Goal: Use online tool/utility: Utilize a website feature to perform a specific function

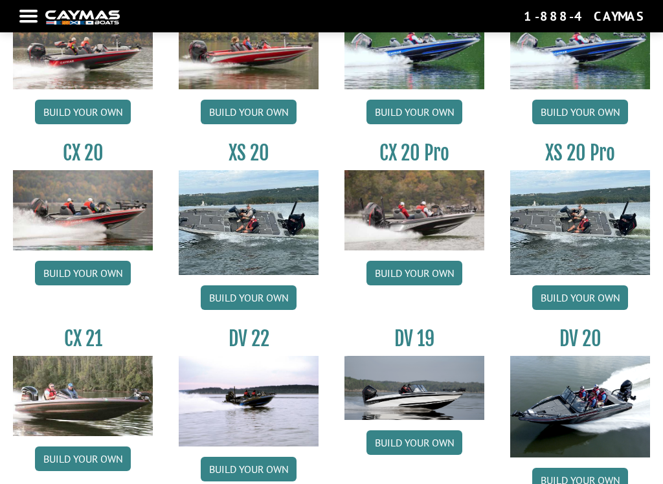
scroll to position [1090, 0]
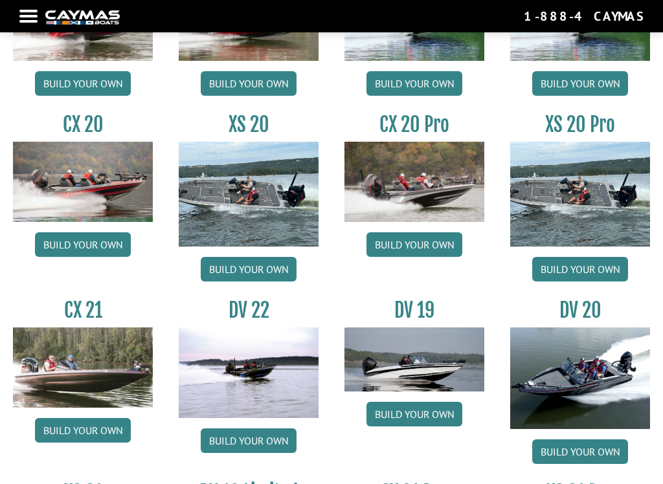
click at [78, 251] on link "Build your own" at bounding box center [83, 244] width 96 height 25
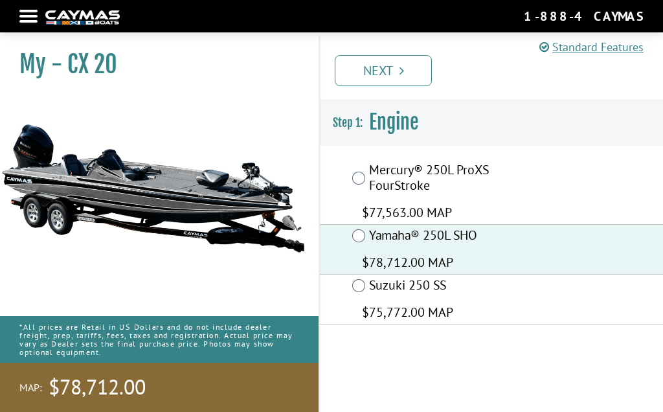
click at [396, 85] on link "Next" at bounding box center [383, 70] width 97 height 31
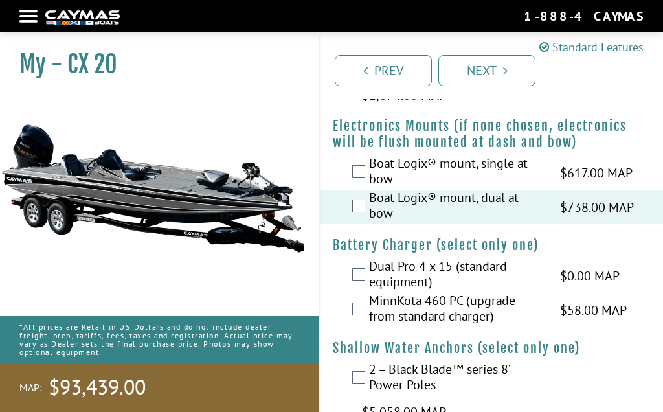
scroll to position [1617, 0]
click at [370, 170] on label "Boat Logix® mount, single at bow" at bounding box center [456, 173] width 175 height 34
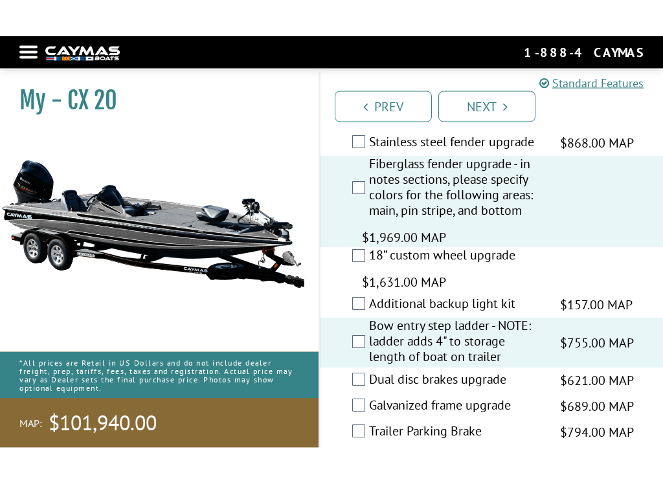
scroll to position [3552, 0]
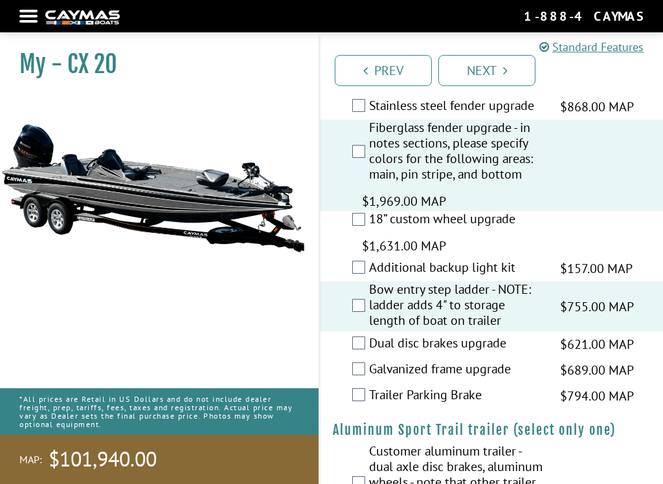
click at [495, 69] on link "Next" at bounding box center [486, 70] width 97 height 31
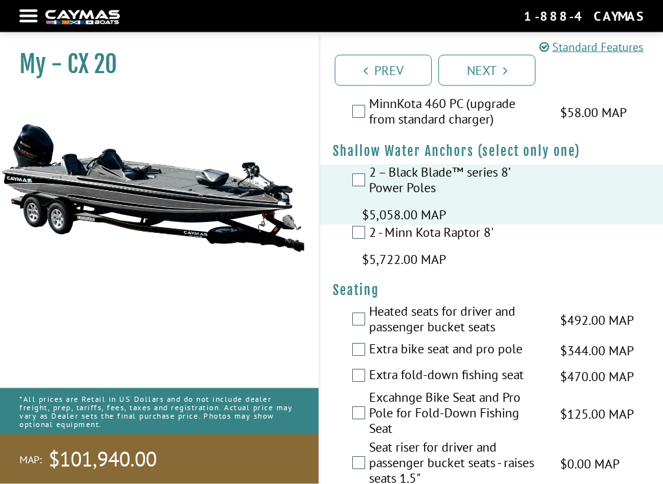
scroll to position [1829, 0]
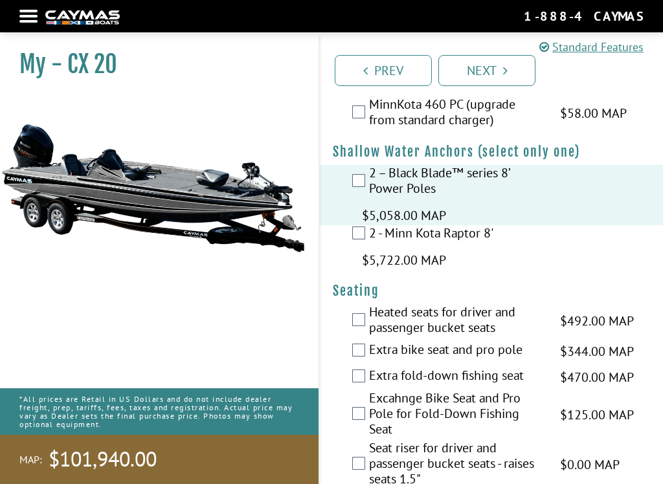
click at [486, 74] on link "Next" at bounding box center [486, 70] width 97 height 31
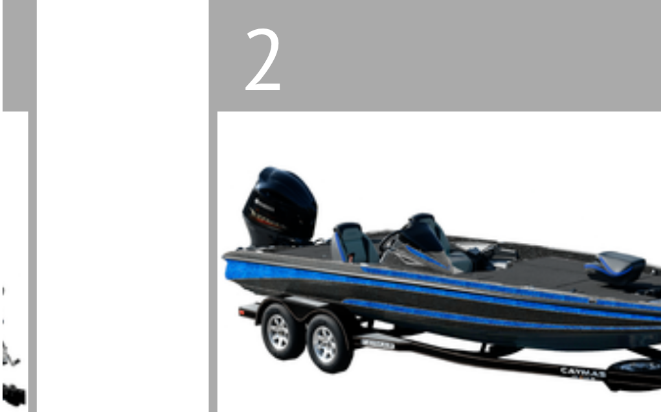
scroll to position [127, 0]
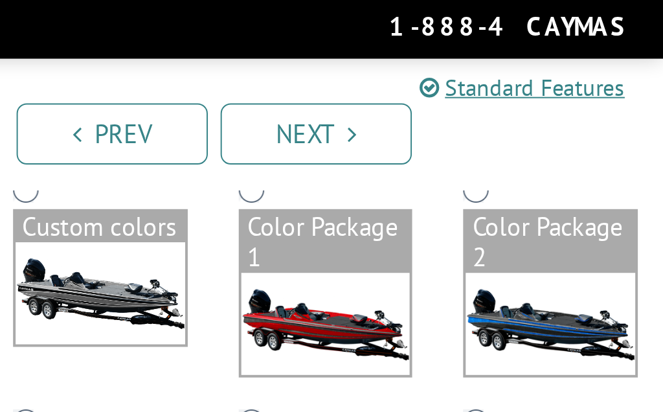
click at [563, 125] on div "Color Package 2" at bounding box center [606, 125] width 86 height 31
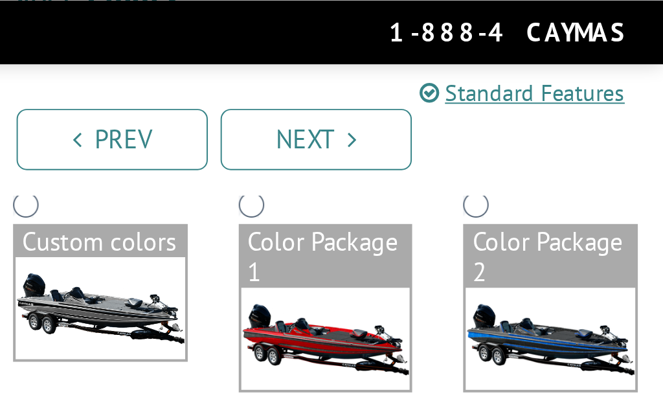
scroll to position [120, 0]
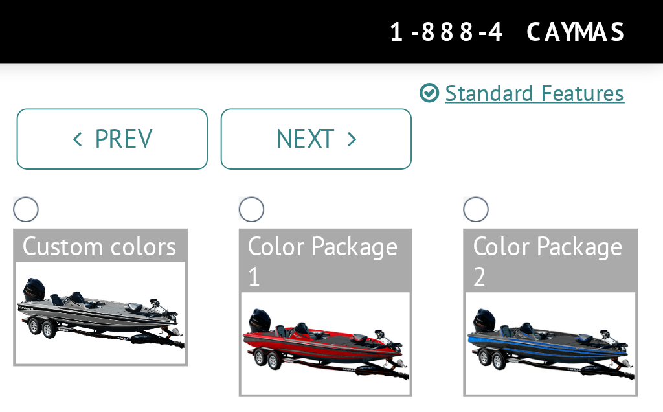
click at [563, 133] on div "Color Package 2" at bounding box center [606, 132] width 86 height 31
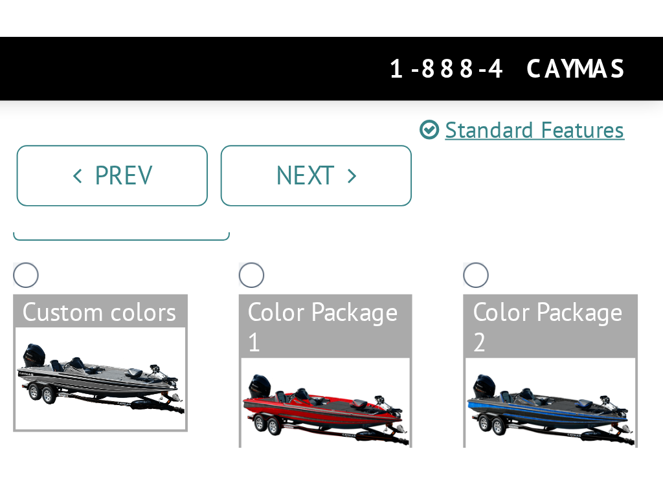
scroll to position [104, 0]
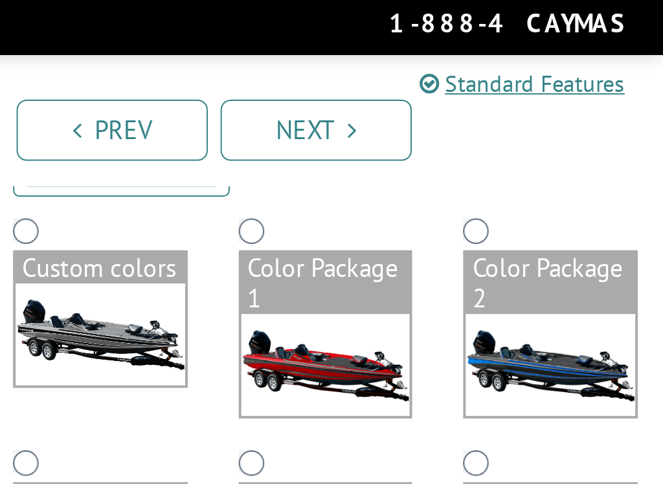
click at [563, 172] on img at bounding box center [606, 190] width 86 height 52
click at [563, 141] on div "Color Package 2" at bounding box center [606, 148] width 86 height 31
click at [563, 185] on img at bounding box center [606, 190] width 86 height 52
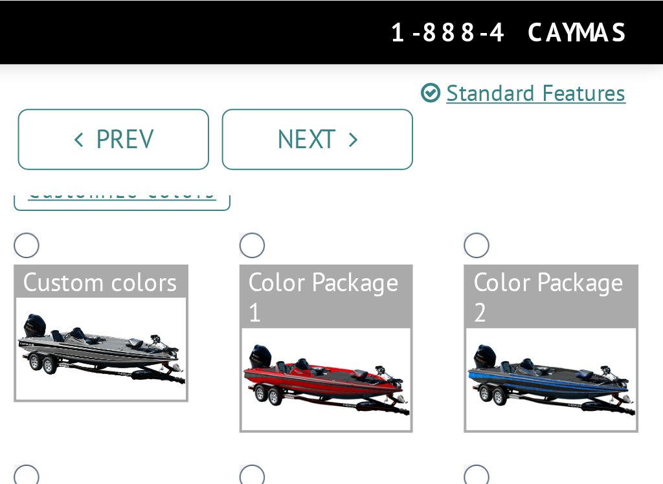
scroll to position [102, 0]
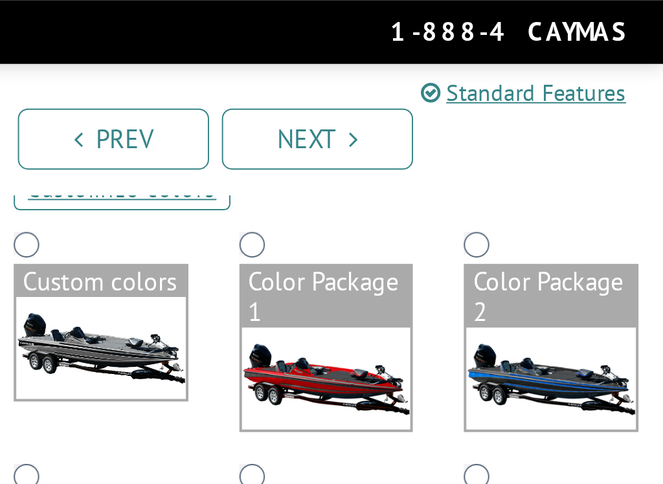
click at [335, 72] on link "Prev" at bounding box center [383, 70] width 97 height 31
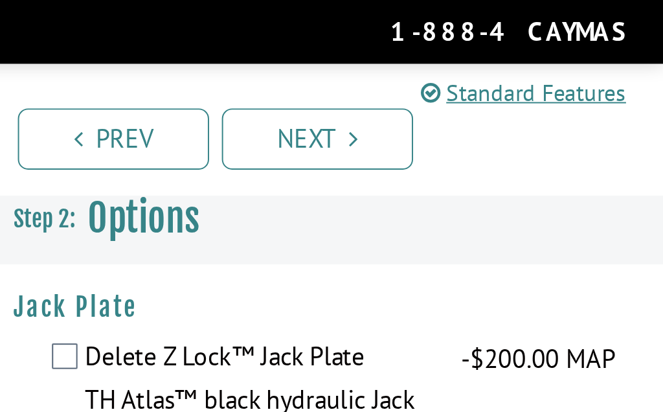
scroll to position [9, 0]
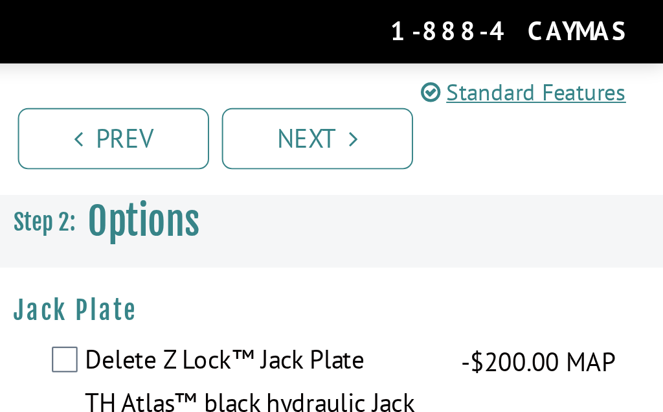
click at [438, 73] on link "Next" at bounding box center [486, 70] width 97 height 31
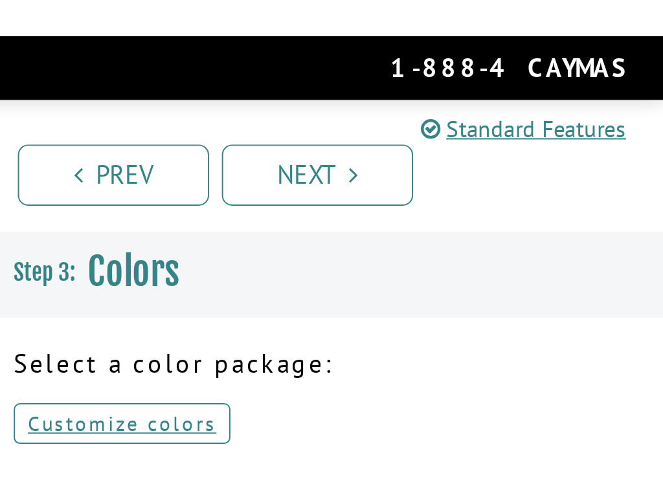
scroll to position [0, 0]
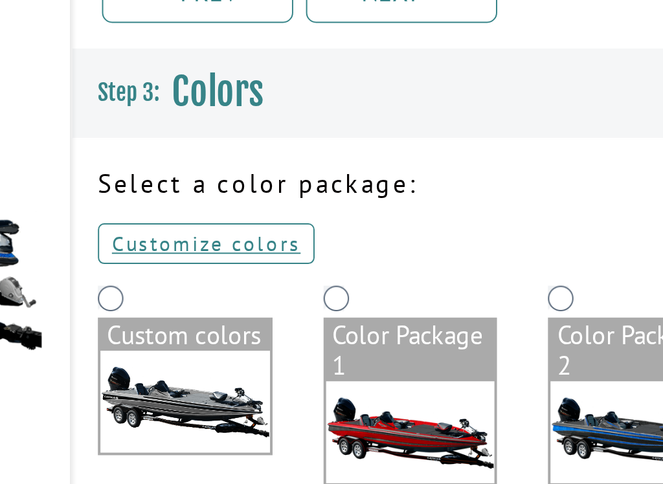
click at [333, 188] on link "Customize colors" at bounding box center [388, 198] width 110 height 21
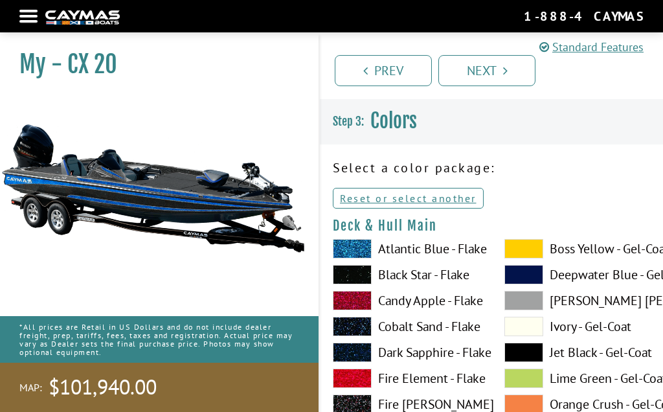
click at [532, 253] on span at bounding box center [523, 248] width 39 height 19
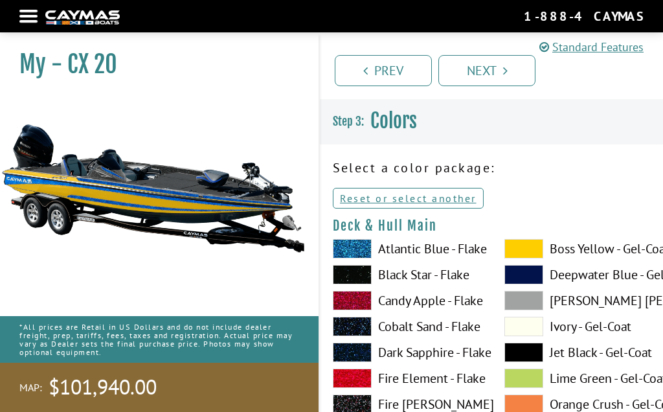
click at [524, 255] on span at bounding box center [523, 248] width 39 height 19
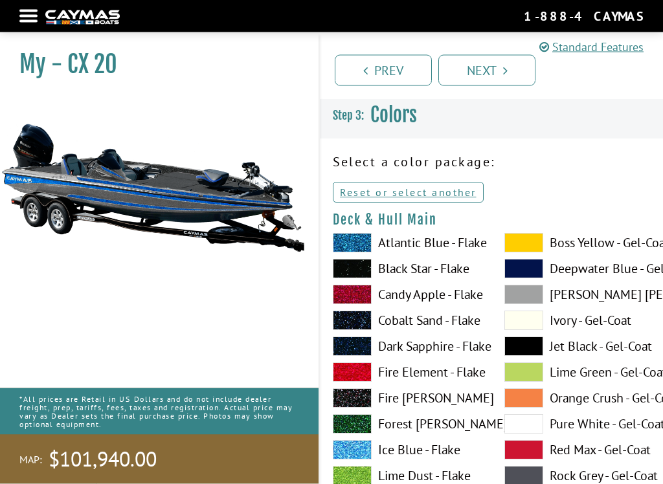
scroll to position [11, 0]
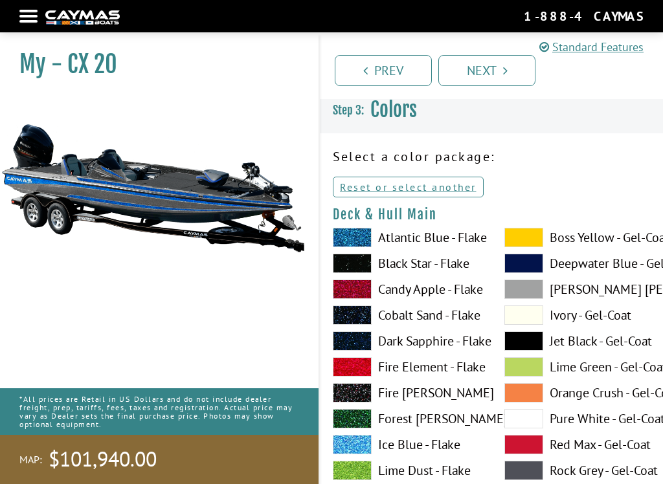
click at [533, 243] on span at bounding box center [523, 237] width 39 height 19
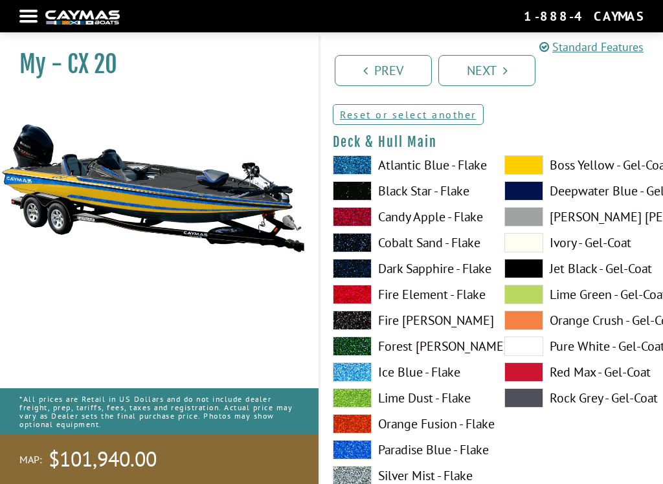
click at [596, 215] on label "[PERSON_NAME] [PERSON_NAME] - Gel-Coat" at bounding box center [577, 216] width 146 height 19
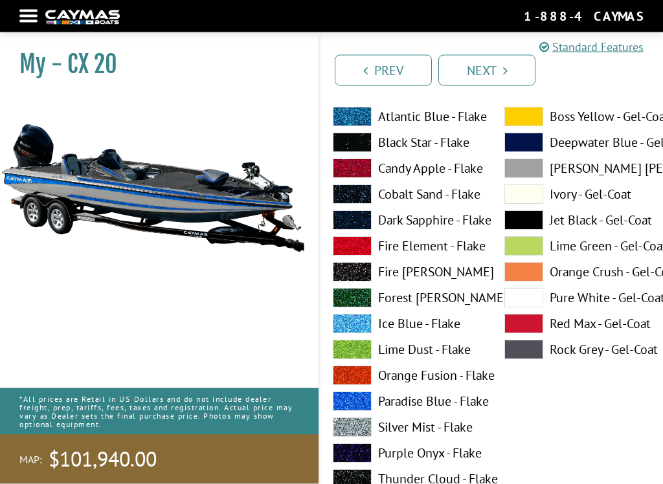
scroll to position [132, 0]
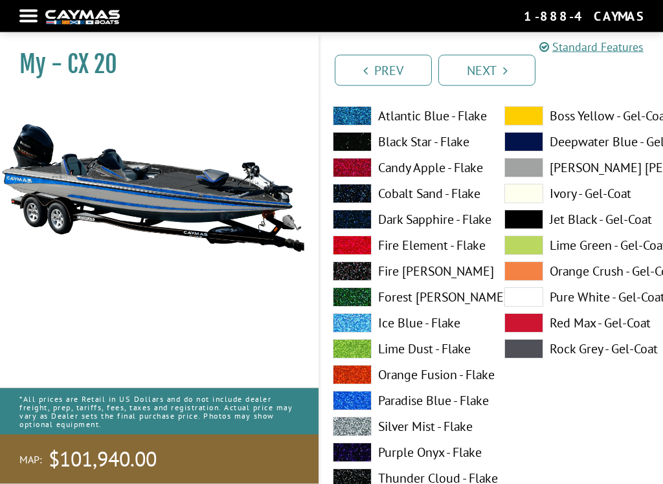
click at [364, 225] on span at bounding box center [352, 219] width 39 height 19
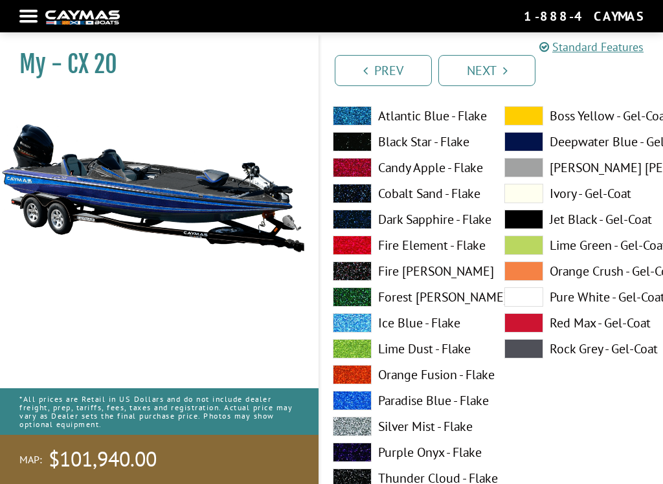
click at [524, 120] on span at bounding box center [523, 115] width 39 height 19
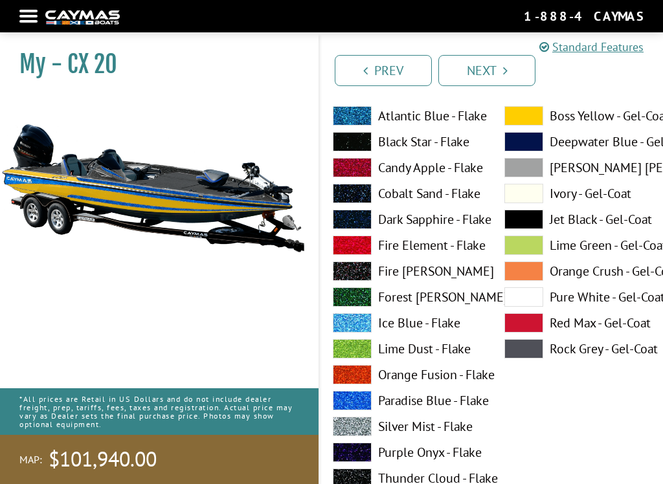
click at [360, 217] on span at bounding box center [352, 219] width 39 height 19
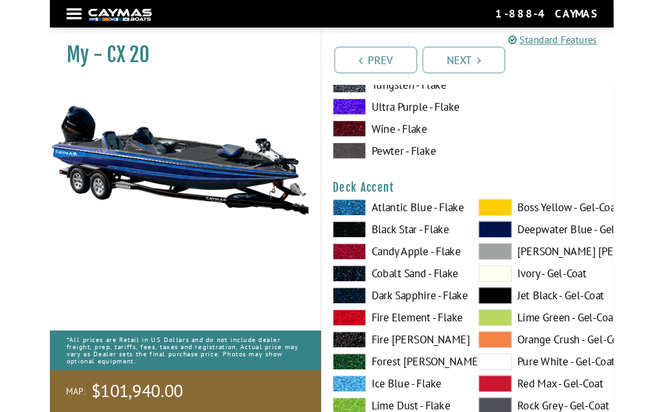
scroll to position [536, 0]
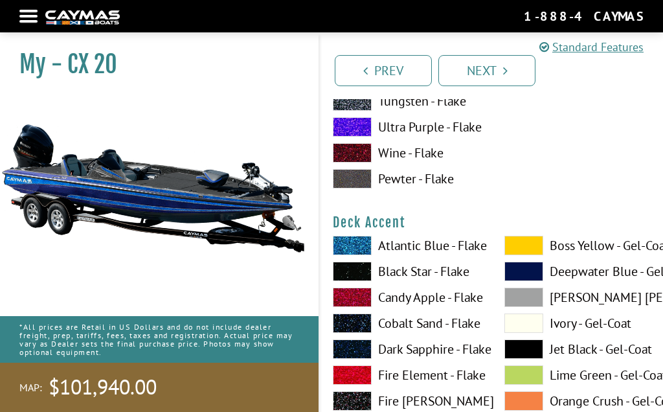
click at [524, 249] on span at bounding box center [523, 245] width 39 height 19
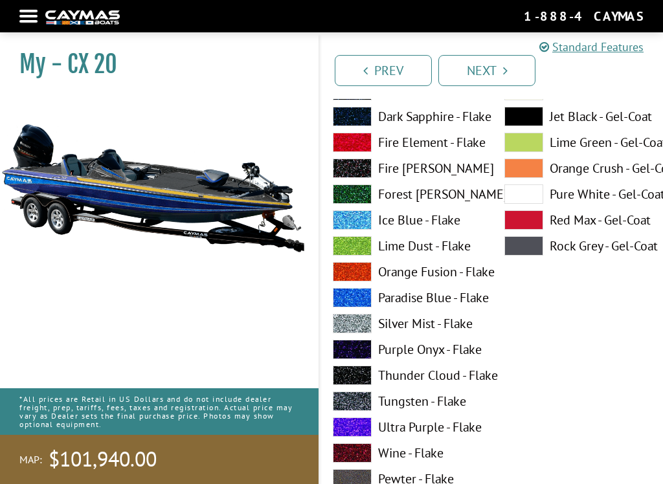
scroll to position [772, 0]
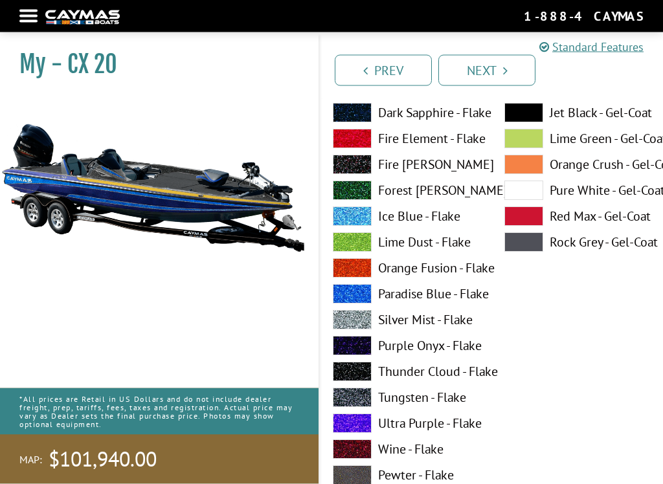
click at [361, 398] on span at bounding box center [352, 397] width 39 height 19
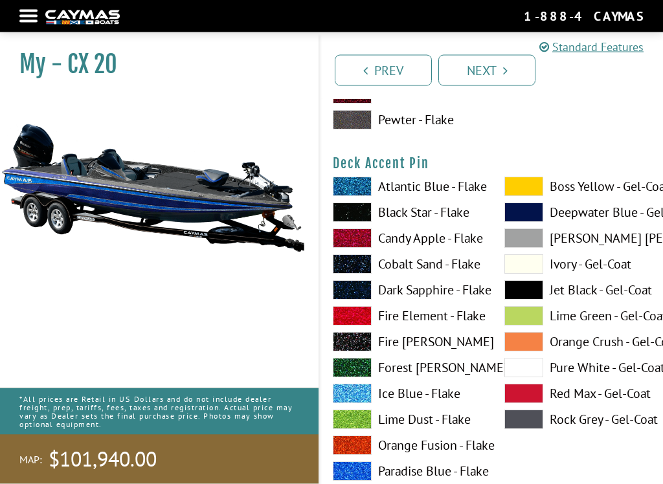
scroll to position [1130, 0]
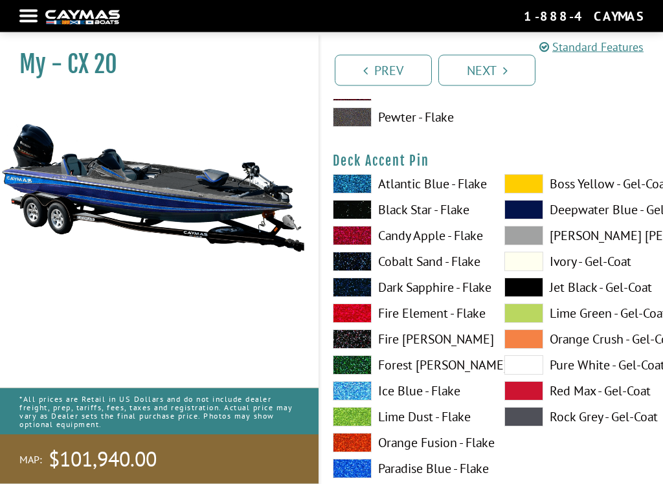
click at [527, 192] on span at bounding box center [523, 184] width 39 height 19
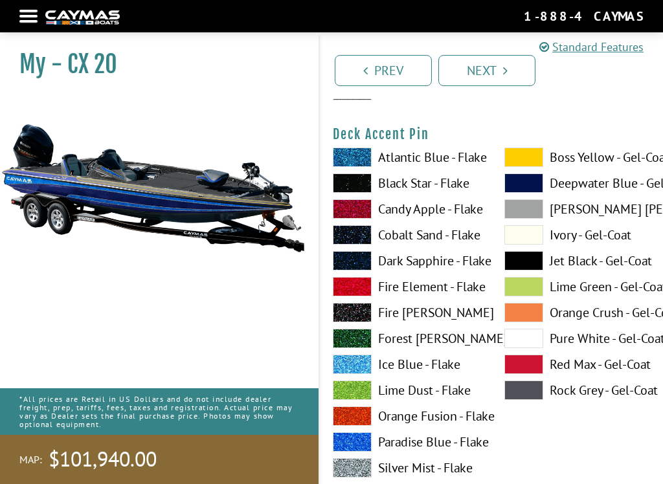
scroll to position [1169, 0]
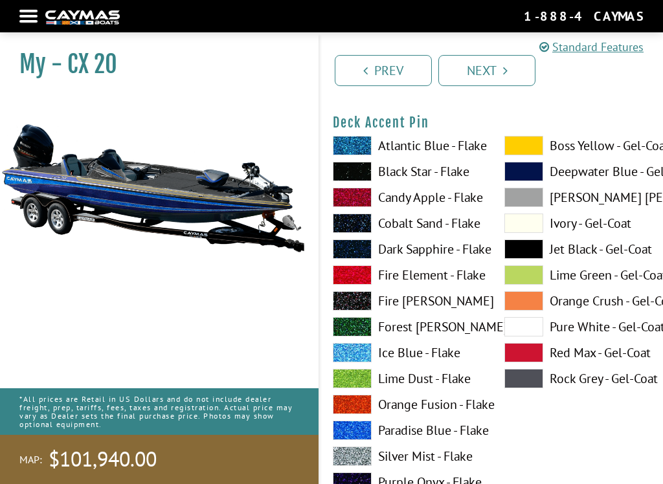
click at [363, 174] on span at bounding box center [352, 171] width 39 height 19
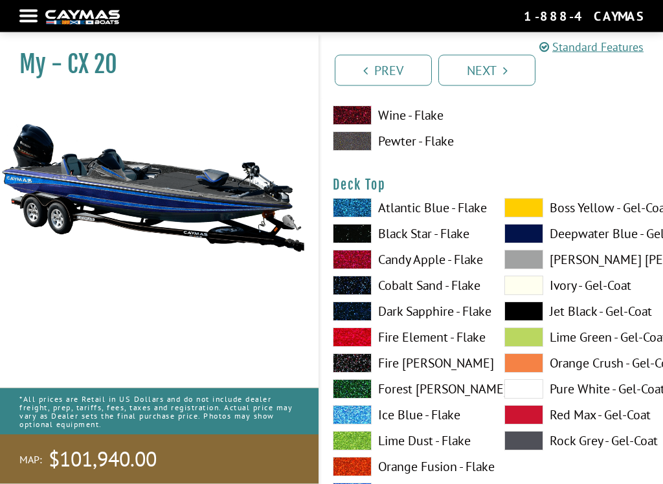
click at [528, 214] on span at bounding box center [523, 208] width 39 height 19
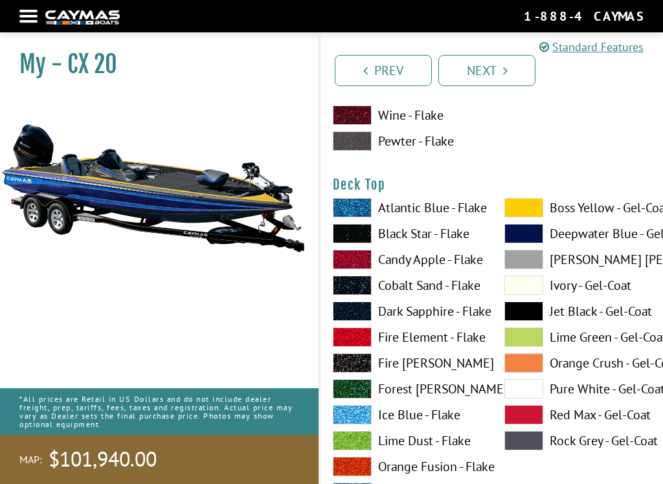
click at [363, 319] on span at bounding box center [352, 311] width 39 height 19
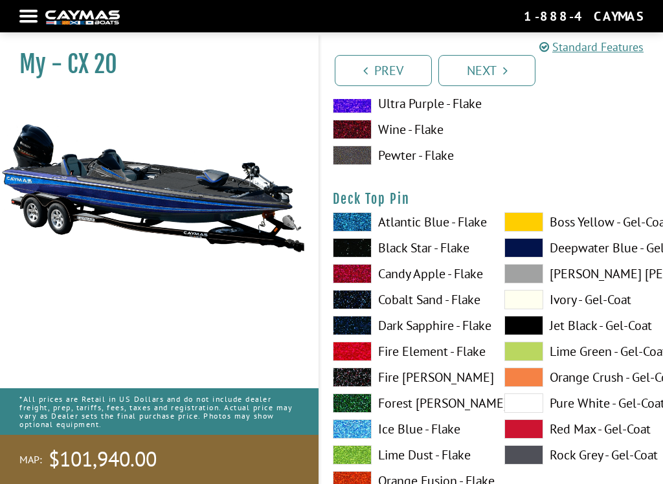
scroll to position [2158, 0]
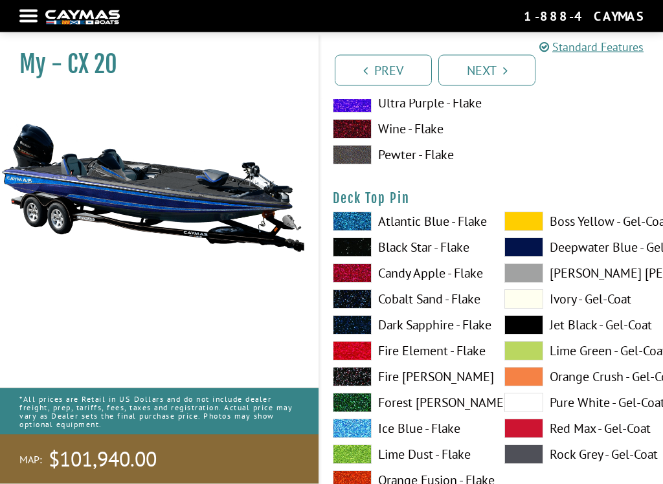
click at [534, 232] on span at bounding box center [523, 221] width 39 height 19
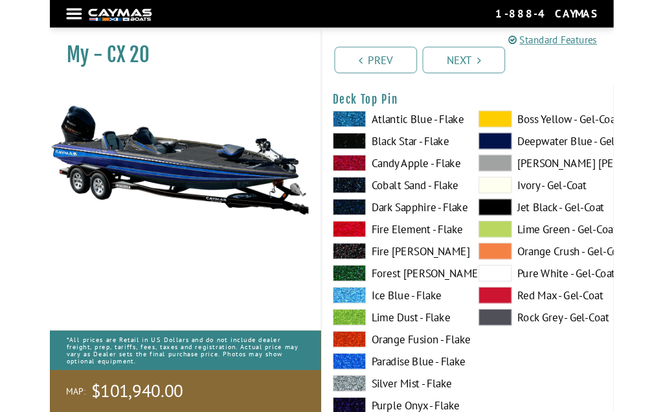
scroll to position [2235, 0]
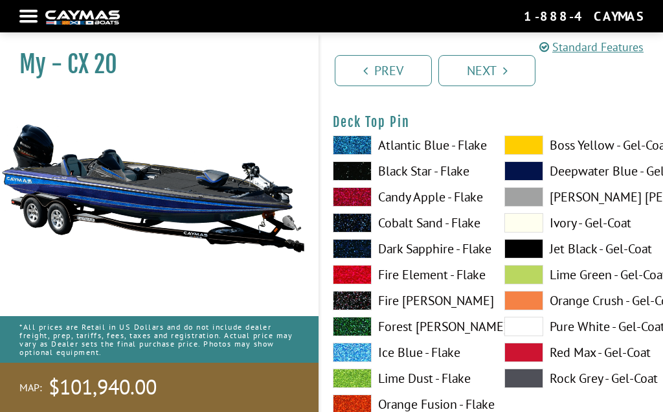
click at [524, 149] on span at bounding box center [523, 144] width 39 height 19
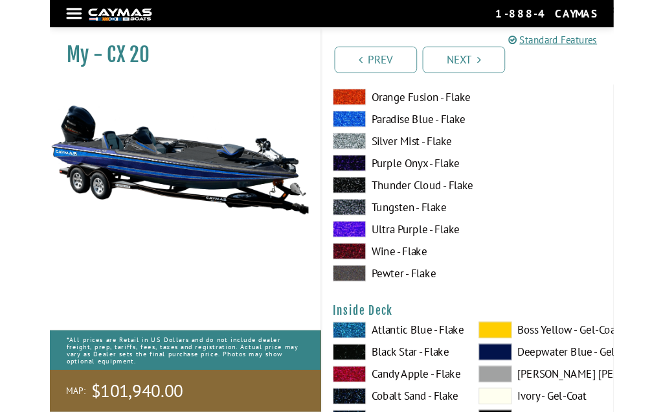
scroll to position [2522, 0]
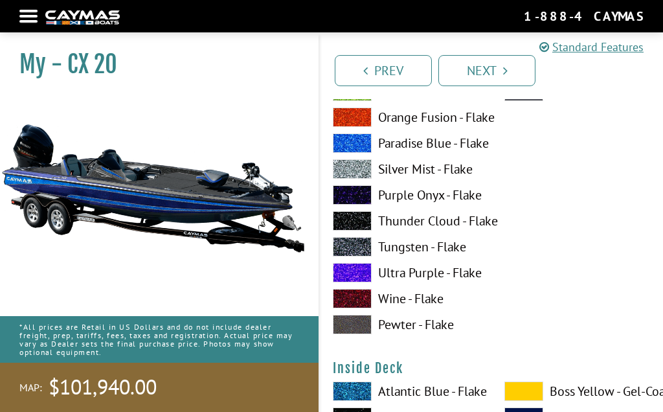
click at [353, 256] on span at bounding box center [352, 246] width 39 height 19
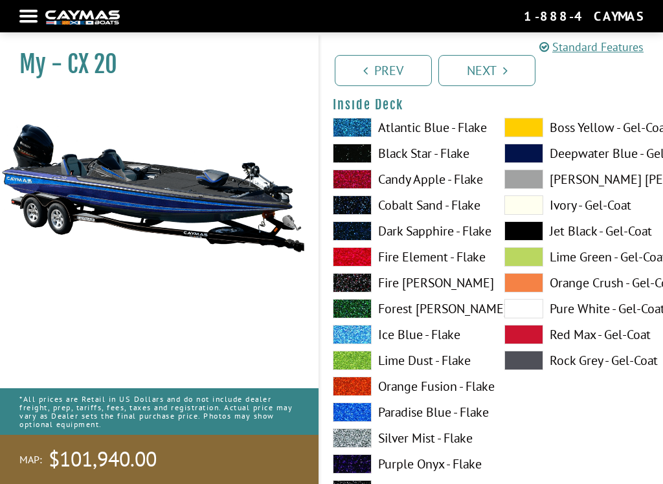
scroll to position [2833, 0]
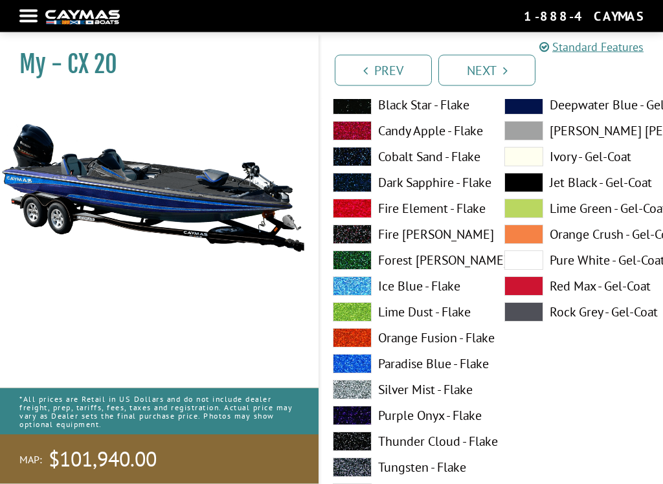
click at [365, 185] on span at bounding box center [352, 183] width 39 height 19
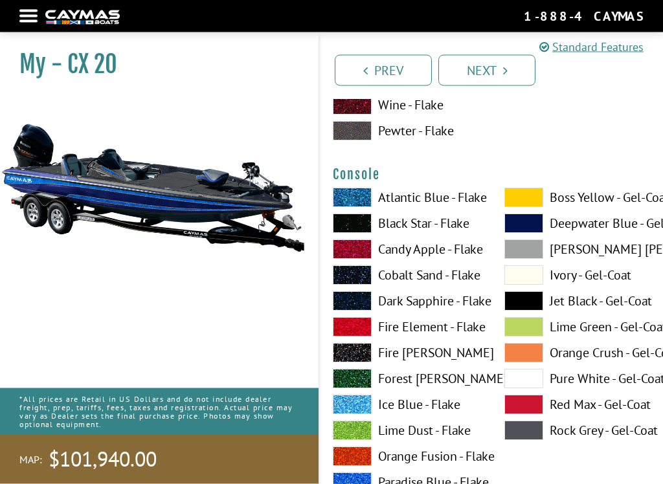
click at [525, 205] on span at bounding box center [523, 197] width 39 height 19
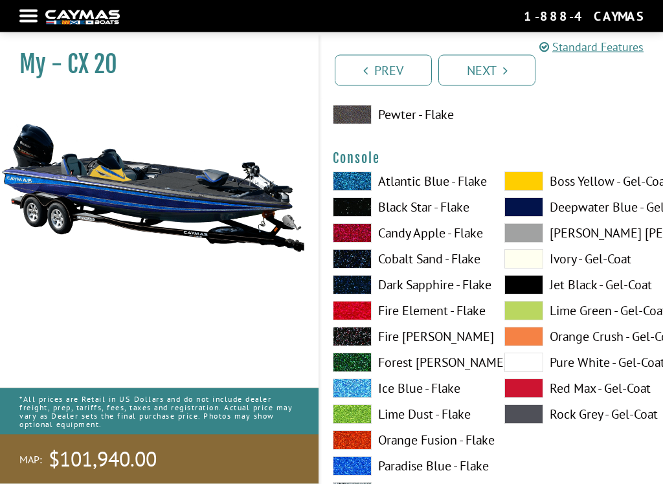
scroll to position [3282, 0]
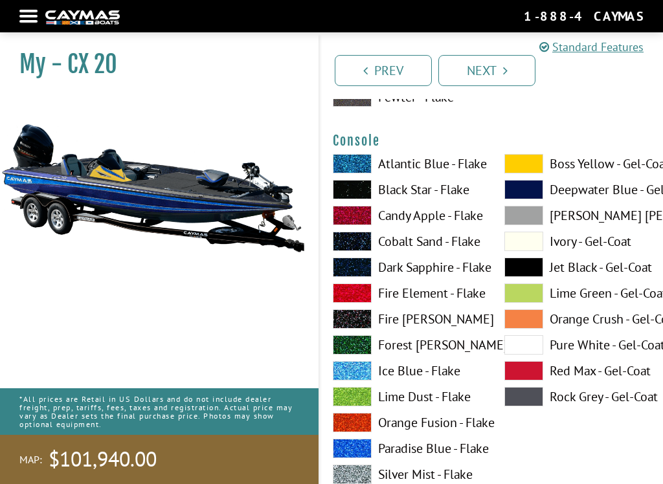
click at [370, 275] on span at bounding box center [352, 267] width 39 height 19
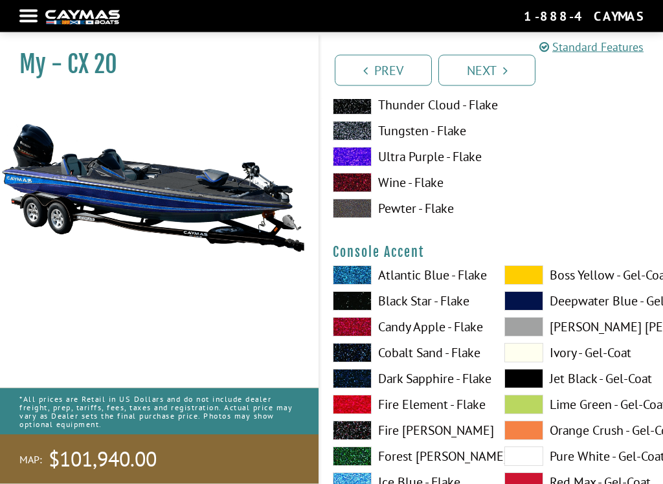
scroll to position [3710, 0]
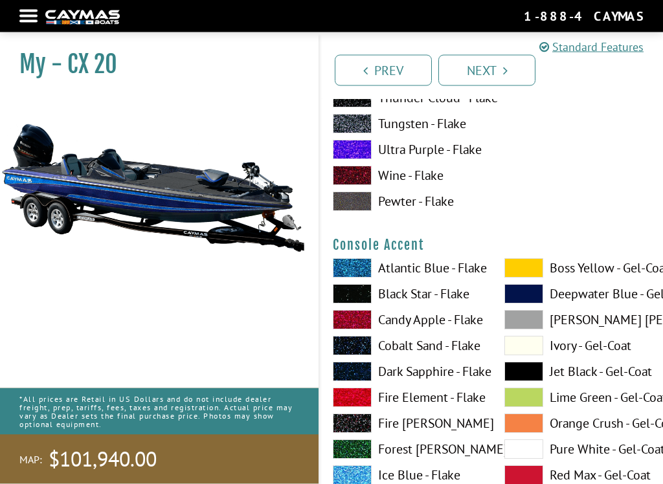
click at [527, 273] on span at bounding box center [523, 268] width 39 height 19
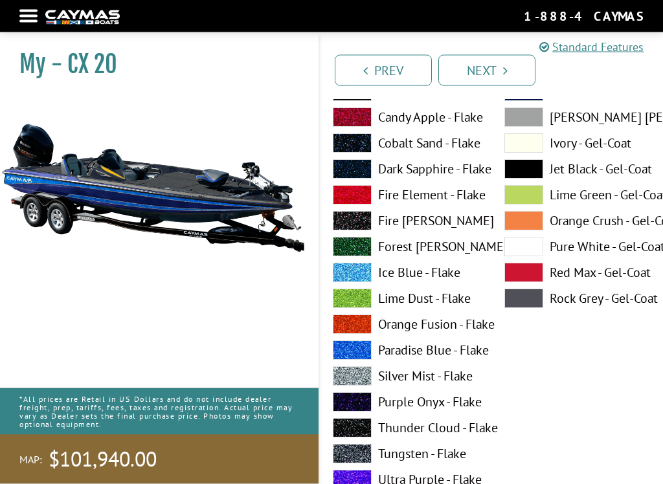
scroll to position [3917, 0]
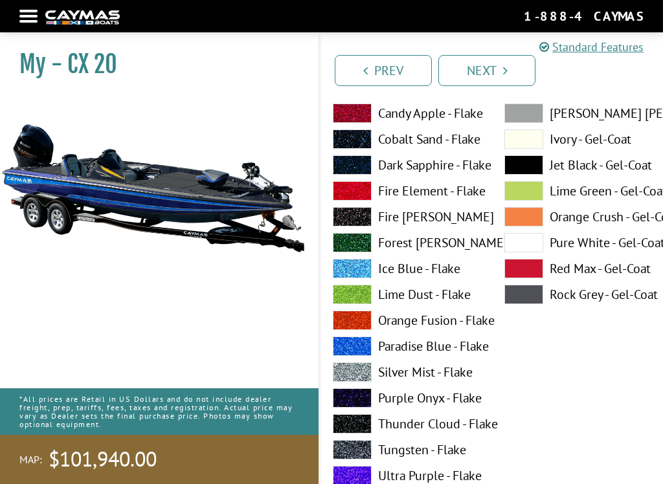
click at [368, 411] on span at bounding box center [352, 449] width 39 height 19
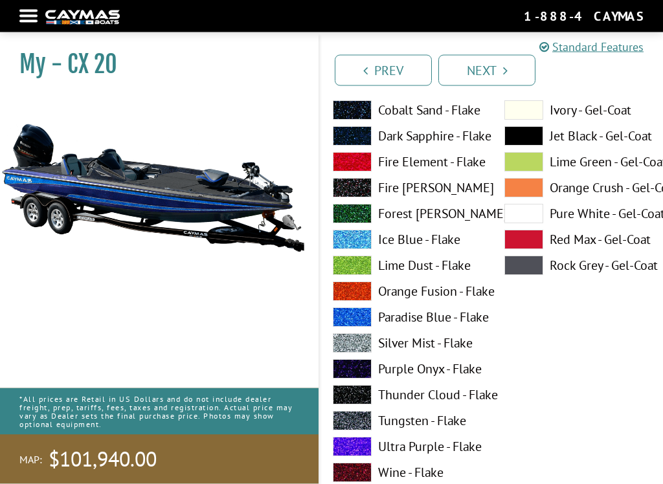
scroll to position [4479, 0]
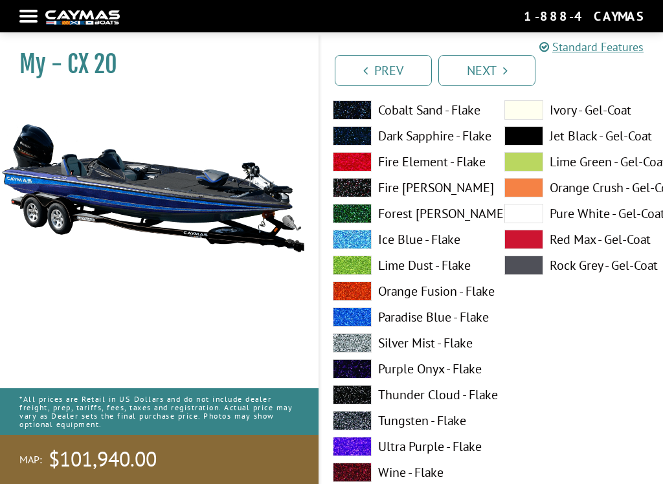
click at [354, 411] on span at bounding box center [352, 420] width 39 height 19
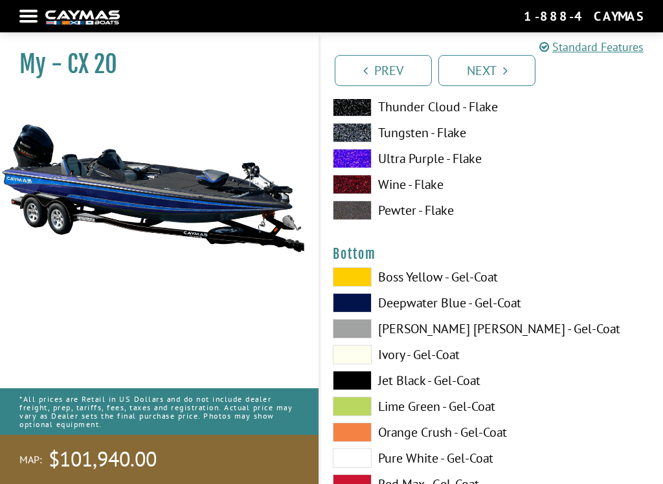
scroll to position [4817, 0]
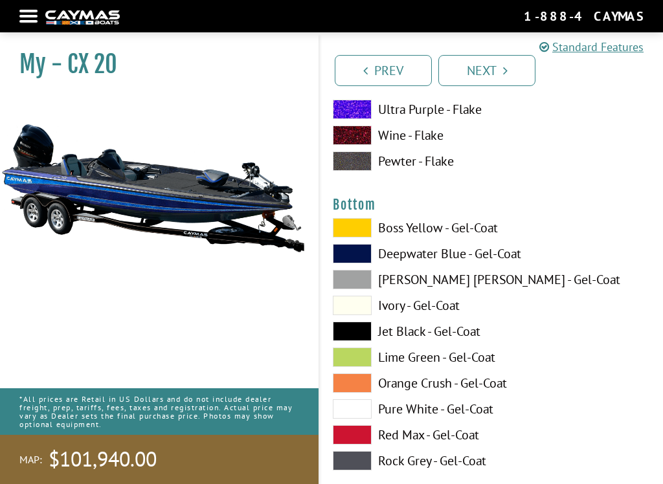
click at [374, 340] on label "Jet Black - Gel-Coat" at bounding box center [406, 331] width 146 height 19
click at [354, 341] on span at bounding box center [352, 331] width 39 height 19
click at [361, 341] on span at bounding box center [352, 331] width 39 height 19
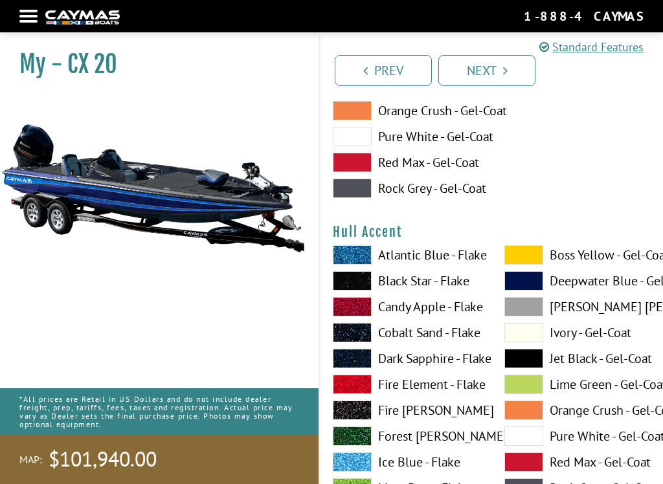
scroll to position [5089, 0]
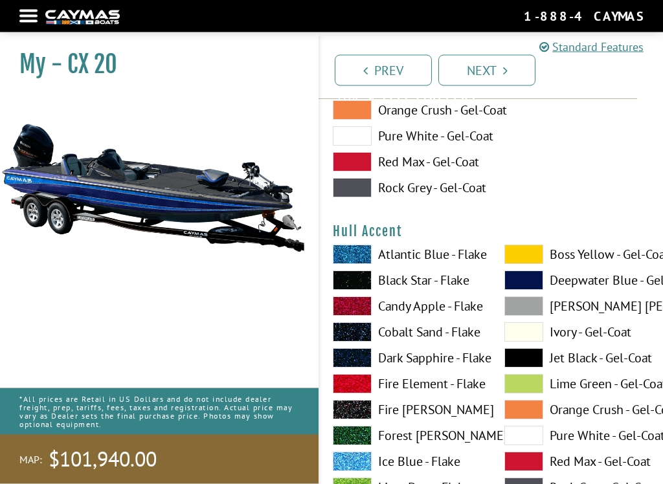
click at [519, 265] on span at bounding box center [523, 254] width 39 height 19
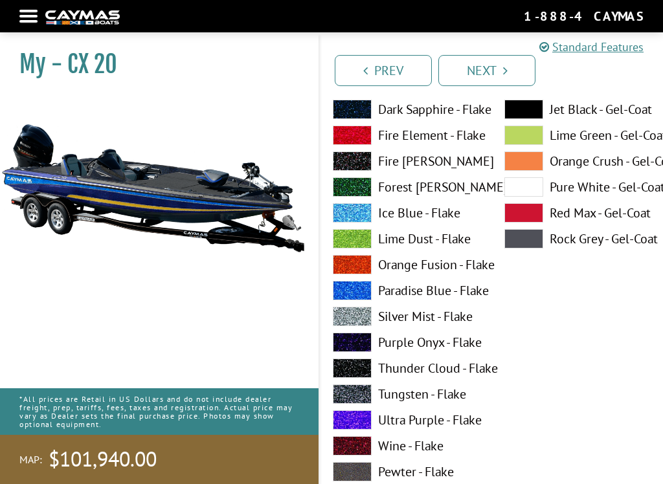
scroll to position [5343, 0]
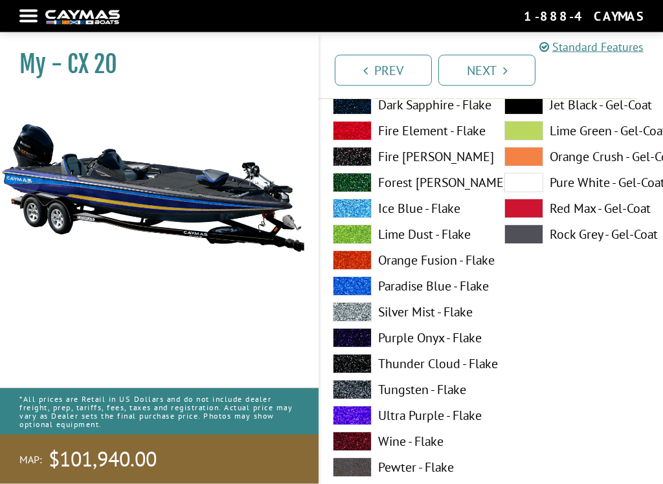
click at [363, 400] on span at bounding box center [352, 390] width 39 height 19
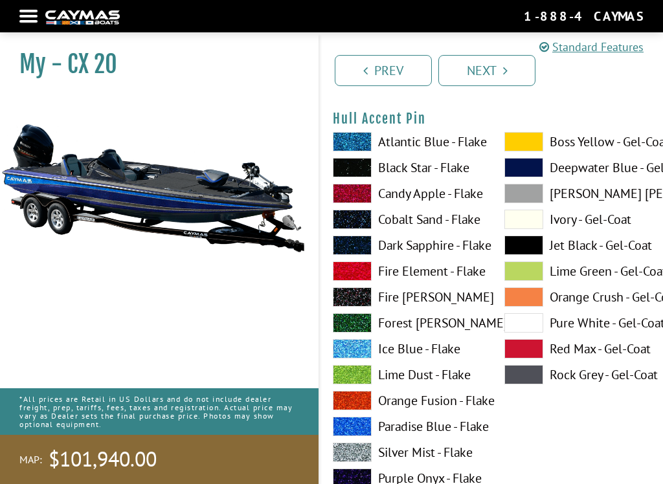
scroll to position [5736, 0]
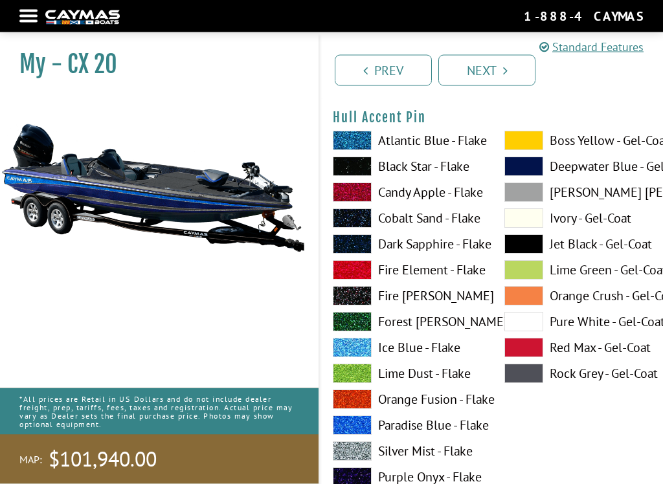
click at [357, 173] on span at bounding box center [352, 166] width 39 height 19
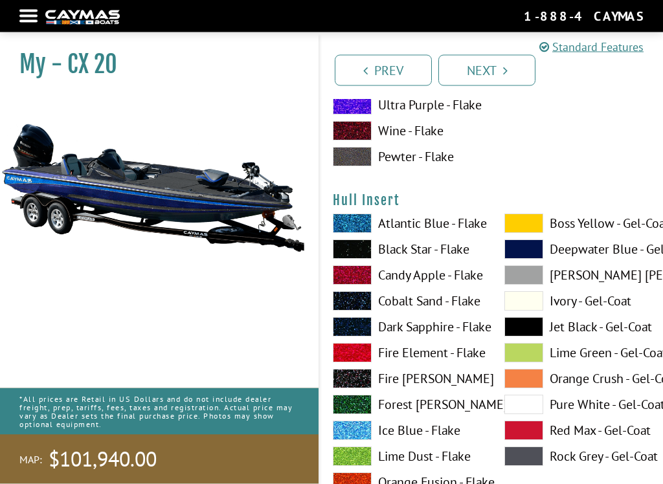
click at [522, 234] on span at bounding box center [523, 223] width 39 height 19
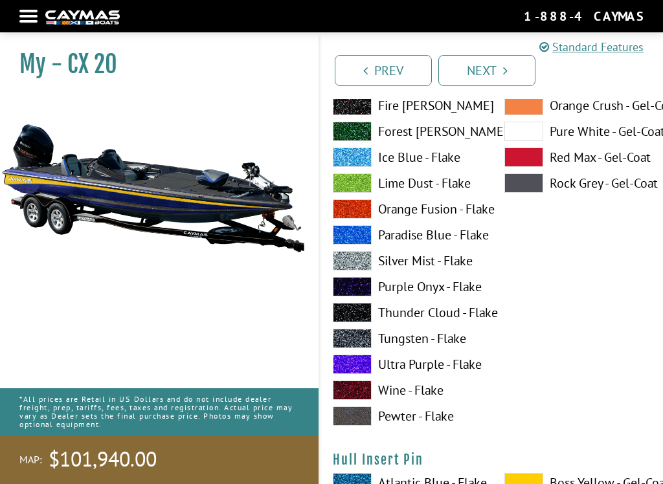
scroll to position [6461, 0]
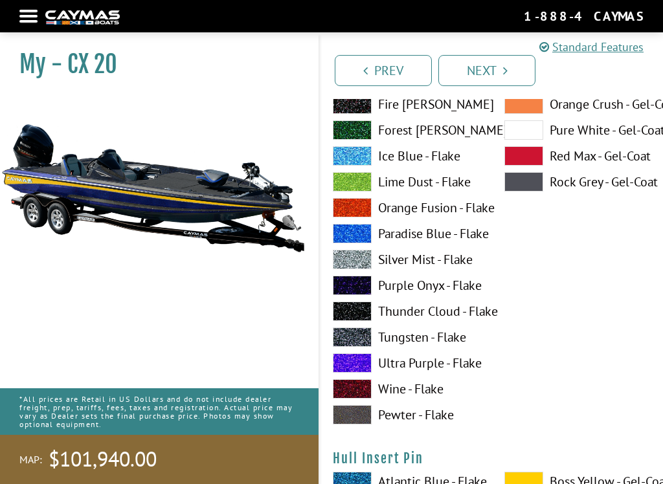
click at [364, 346] on span at bounding box center [352, 337] width 39 height 19
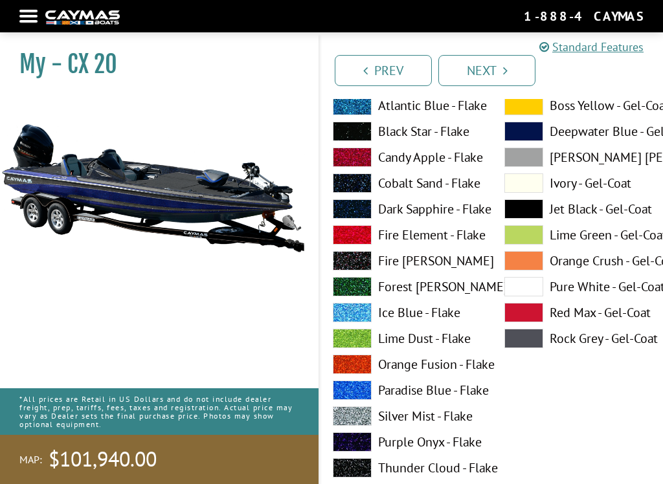
scroll to position [6837, 0]
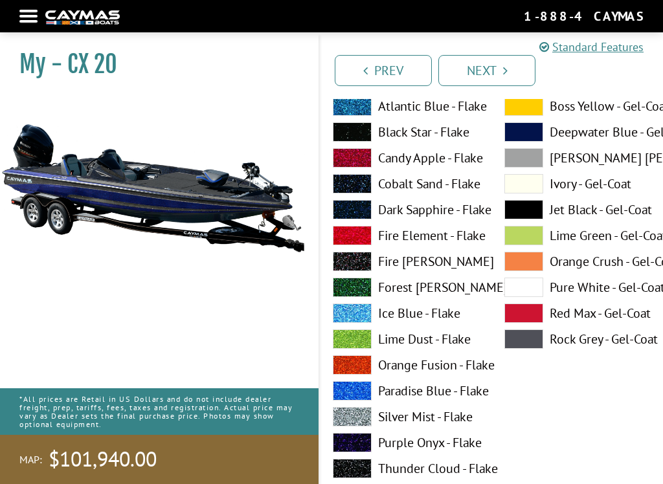
click at [370, 140] on span at bounding box center [352, 131] width 39 height 19
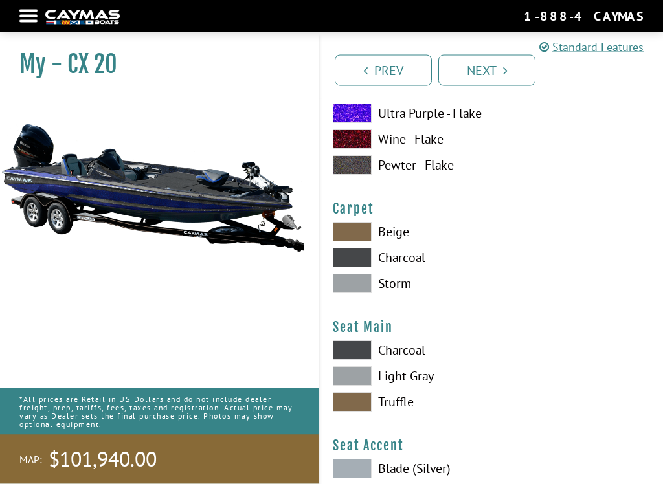
scroll to position [7244, 0]
click at [354, 263] on span at bounding box center [352, 257] width 39 height 19
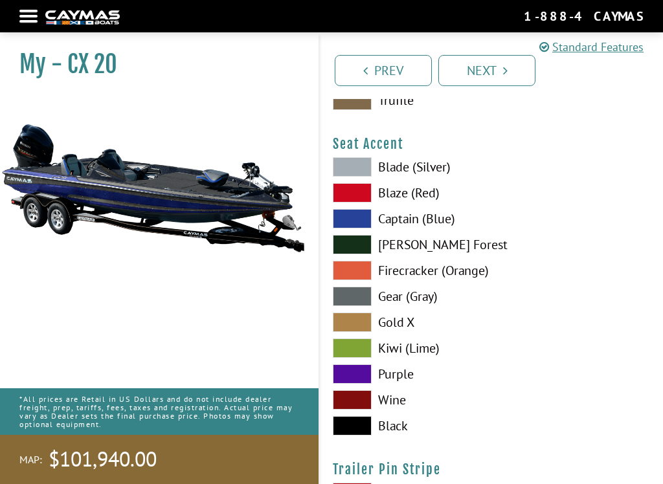
scroll to position [7547, 0]
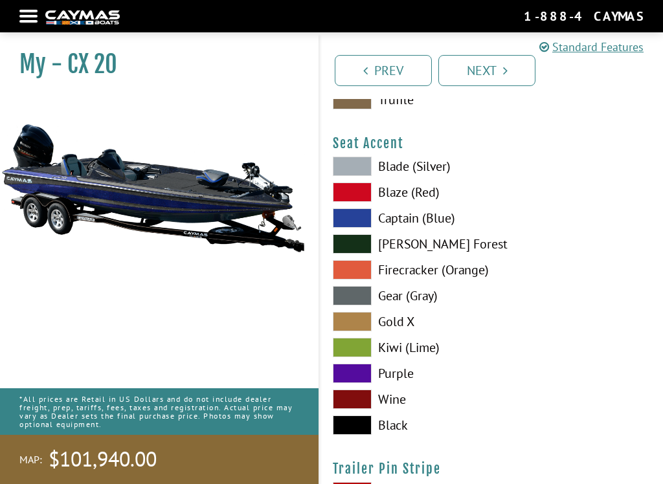
click at [360, 357] on span at bounding box center [352, 347] width 39 height 19
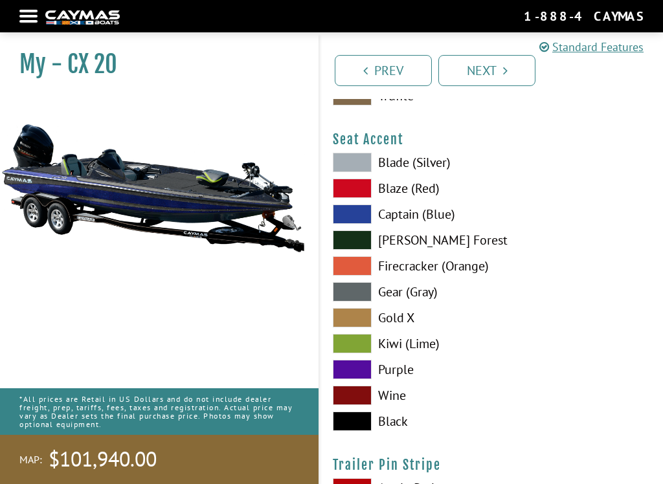
scroll to position [7550, 0]
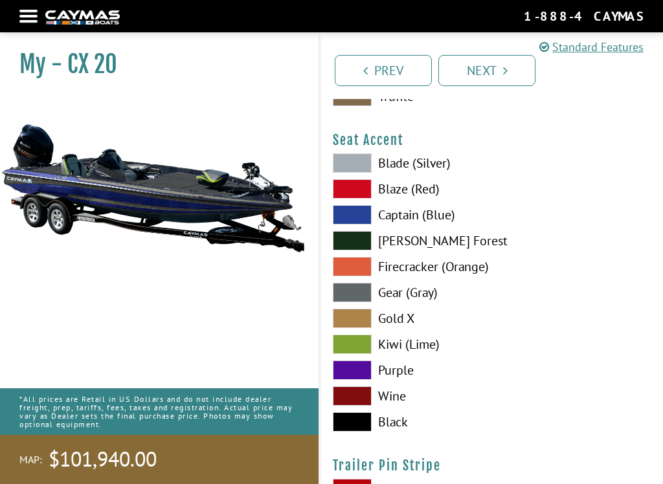
click at [352, 225] on span at bounding box center [352, 214] width 39 height 19
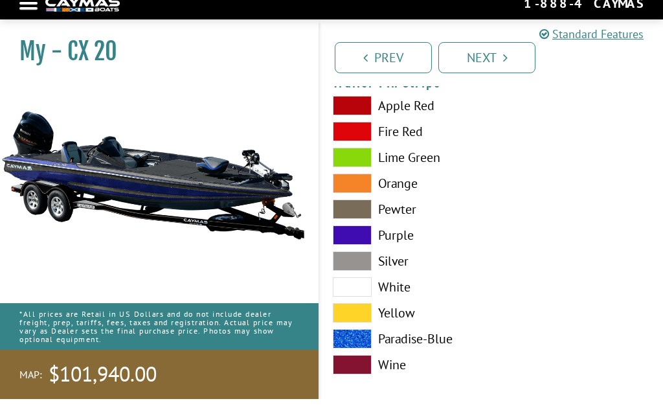
scroll to position [7933, 0]
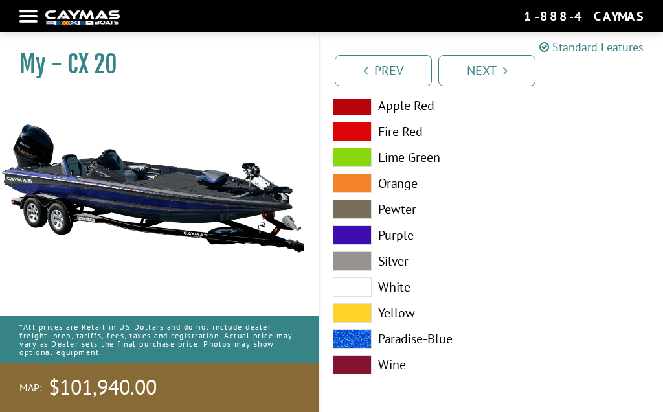
click at [358, 348] on span at bounding box center [352, 338] width 39 height 19
click at [368, 348] on span at bounding box center [352, 338] width 39 height 19
click at [365, 271] on span at bounding box center [352, 260] width 39 height 19
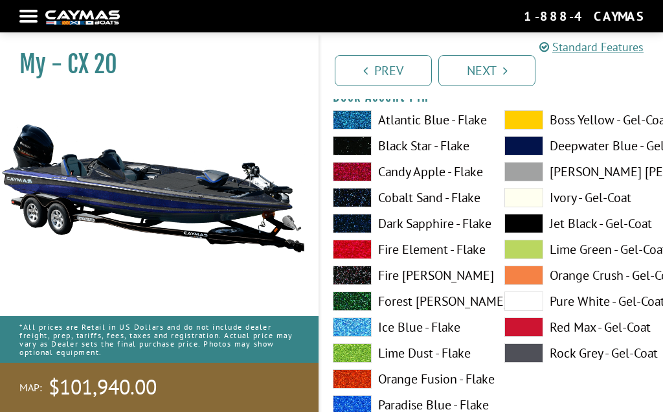
scroll to position [0, 0]
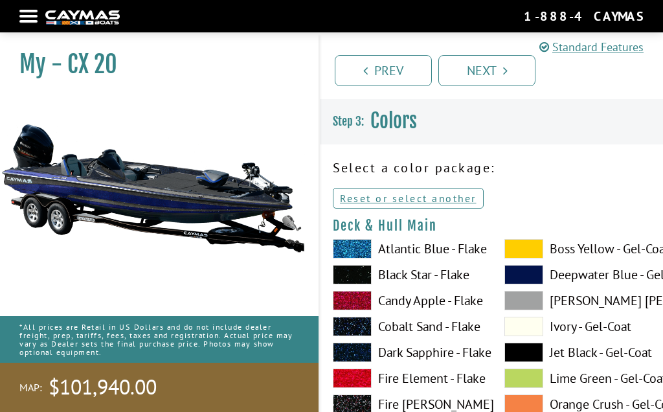
click at [429, 203] on link "Reset or select another" at bounding box center [408, 198] width 151 height 21
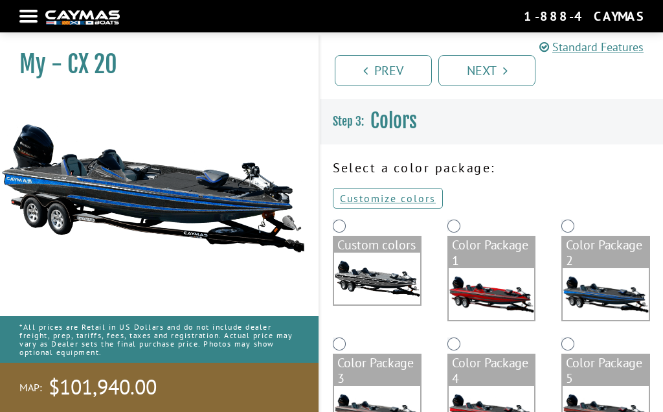
click at [599, 275] on img at bounding box center [606, 294] width 86 height 52
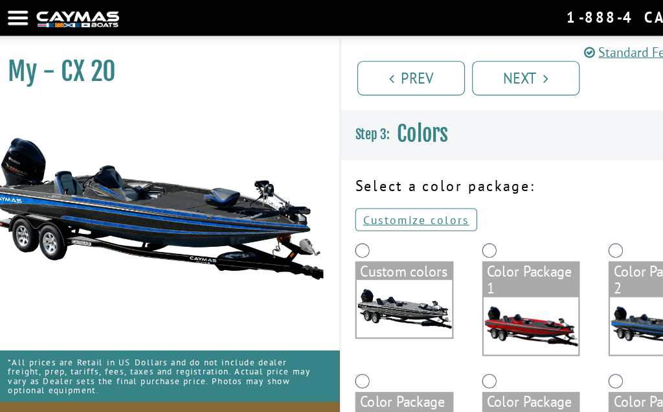
click at [391, 196] on link "Customize colors" at bounding box center [388, 198] width 110 height 21
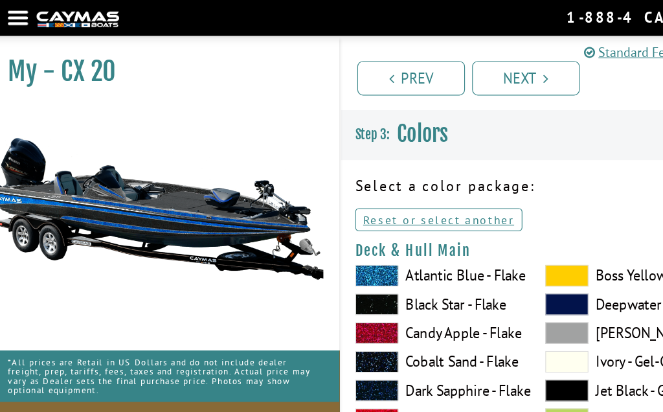
click at [414, 205] on link "Reset or select another" at bounding box center [408, 198] width 151 height 21
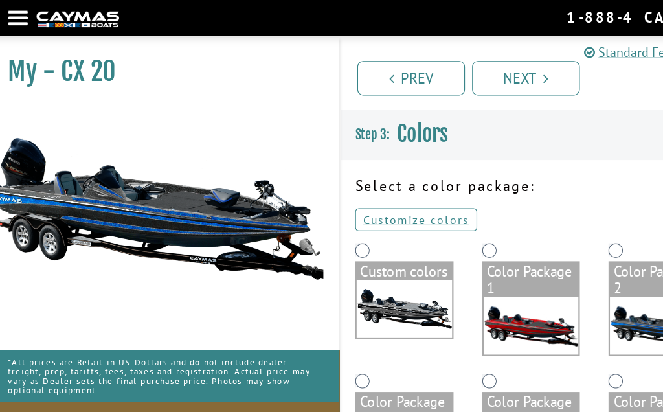
click at [384, 205] on link "Customize colors" at bounding box center [388, 198] width 110 height 21
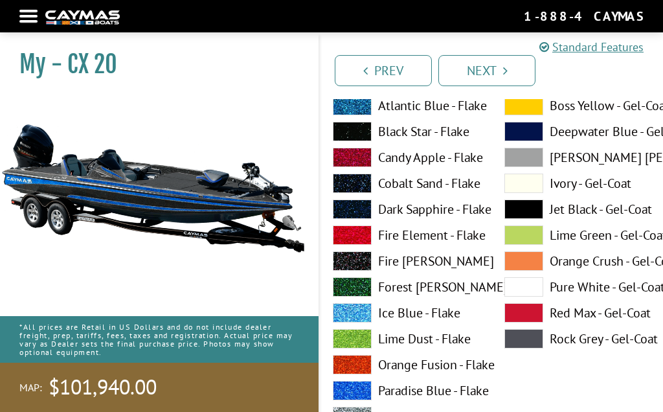
scroll to position [139, 0]
